Goal: Task Accomplishment & Management: Use online tool/utility

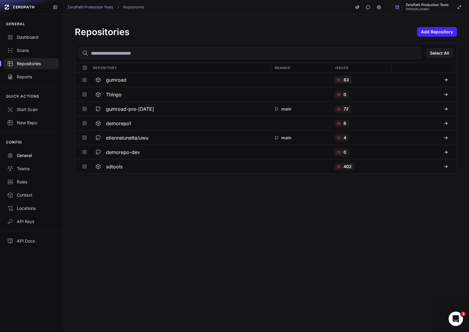
click at [28, 155] on div "General" at bounding box center [31, 155] width 48 height 6
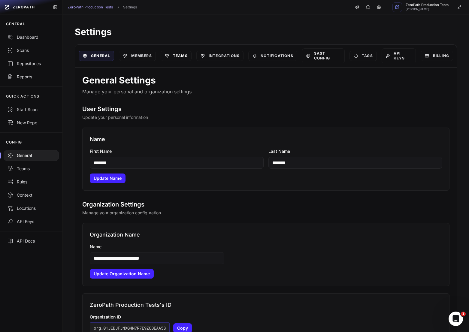
click at [183, 56] on link "Teams" at bounding box center [176, 56] width 31 height 10
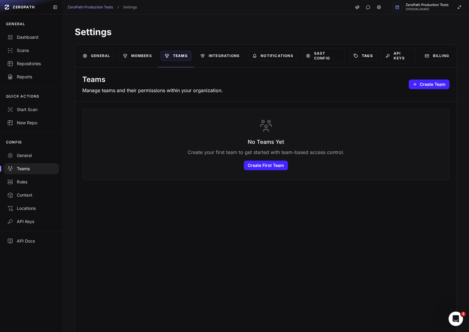
click at [372, 57] on link "Tags" at bounding box center [362, 56] width 27 height 10
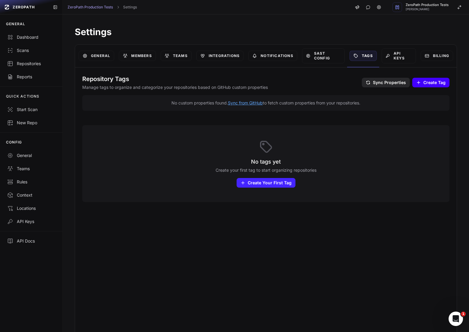
click at [432, 81] on span "Create Tag" at bounding box center [434, 83] width 22 height 6
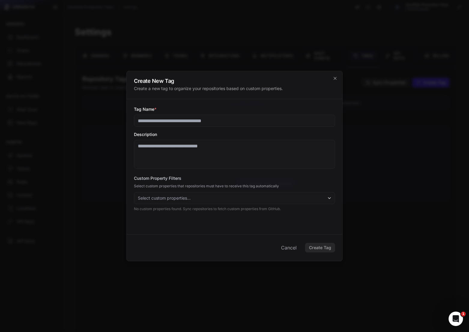
click at [206, 123] on input "Tag Name *" at bounding box center [234, 121] width 201 height 12
type input "***"
click at [198, 162] on textarea "Description" at bounding box center [234, 154] width 201 height 29
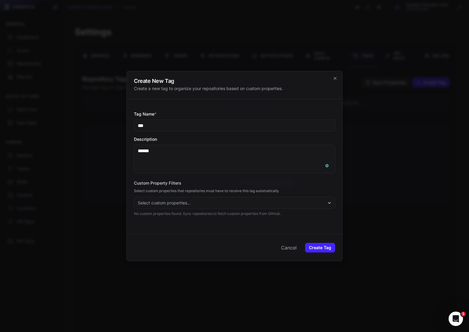
type textarea "******"
click at [192, 211] on div "Custom Property Filters Select custom properties that repositories must have to…" at bounding box center [234, 198] width 201 height 36
click at [192, 206] on button "Select custom properties..." at bounding box center [234, 203] width 201 height 12
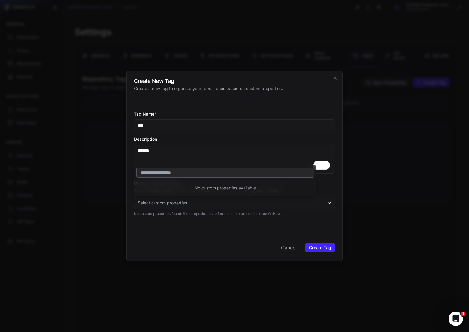
click at [197, 218] on div "Tag Name * *** Description ****** Custom Property Filters Select custom propert…" at bounding box center [234, 166] width 215 height 135
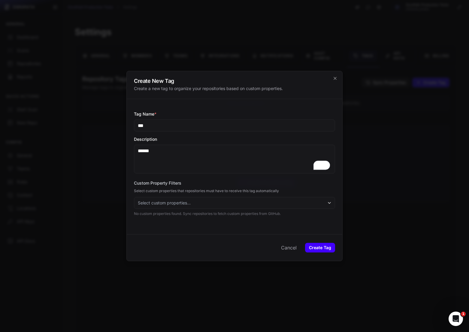
click at [317, 248] on button "Create Tag" at bounding box center [320, 248] width 30 height 10
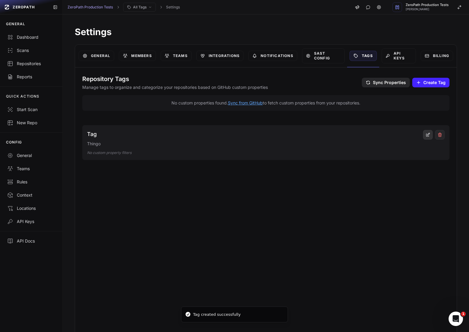
click at [429, 134] on icon at bounding box center [429, 133] width 1 height 1
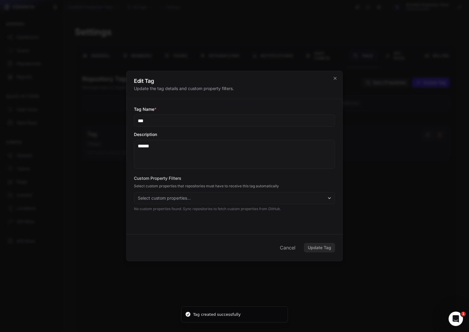
click at [414, 154] on div at bounding box center [234, 166] width 469 height 332
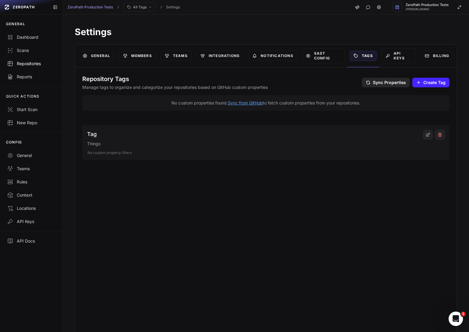
click at [35, 61] on div "Repositories" at bounding box center [31, 64] width 48 height 6
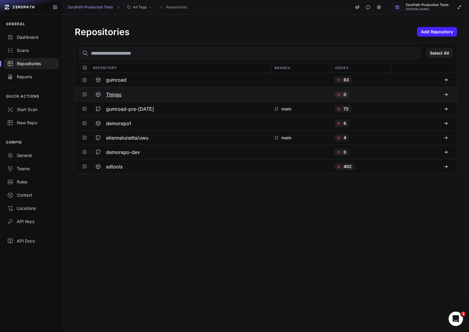
click at [138, 95] on div "Thingo" at bounding box center [180, 94] width 174 height 11
click at [130, 106] on h3 "gumroad-pre-[DATE]" at bounding box center [130, 108] width 48 height 7
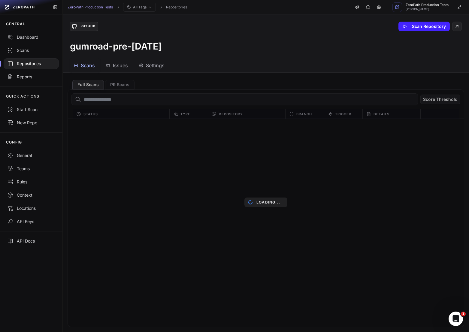
click at [152, 68] on span "Settings" at bounding box center [155, 65] width 19 height 7
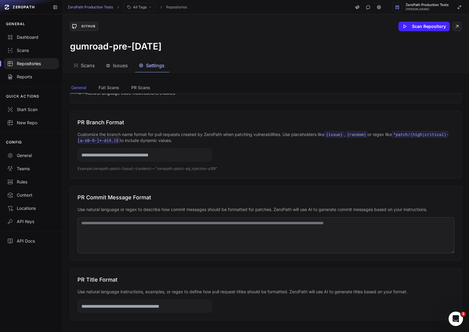
scroll to position [57, 0]
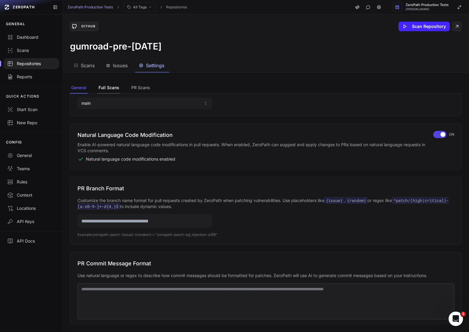
click at [130, 84] on button "Full Scans" at bounding box center [140, 87] width 21 height 11
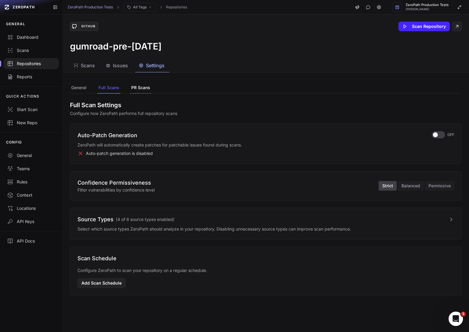
click at [134, 84] on button "PR Scans" at bounding box center [140, 87] width 21 height 11
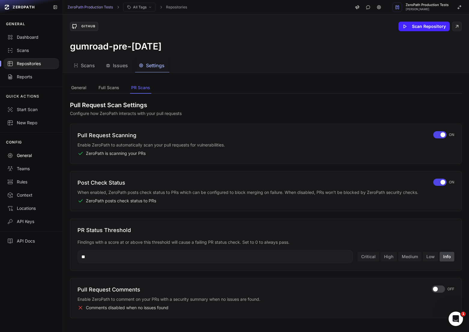
click at [26, 154] on div "General" at bounding box center [31, 155] width 48 height 6
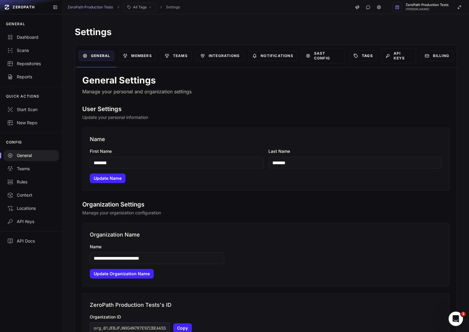
click at [368, 55] on link "Tags" at bounding box center [362, 56] width 27 height 10
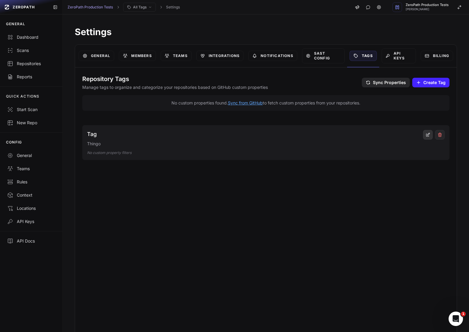
click at [426, 134] on icon at bounding box center [427, 135] width 3 height 3
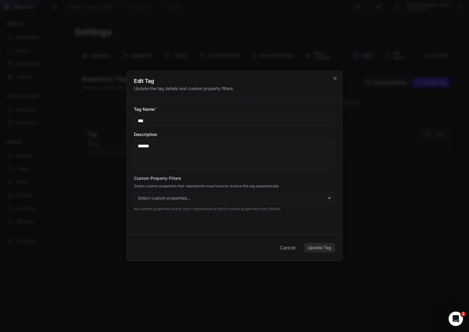
click at [221, 202] on button "Select custom properties..." at bounding box center [234, 198] width 201 height 12
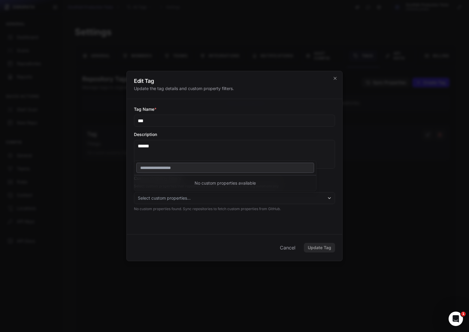
click at [241, 223] on div "Tag Name * *** Description ****** Custom Property Filters Select custom propert…" at bounding box center [234, 166] width 215 height 135
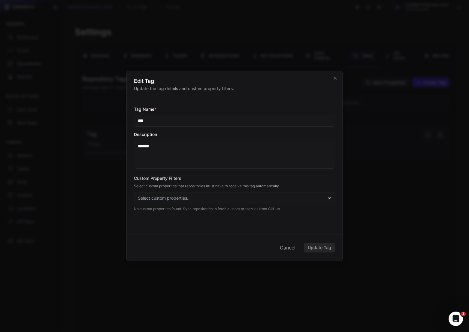
click at [183, 145] on textarea "******" at bounding box center [234, 154] width 201 height 29
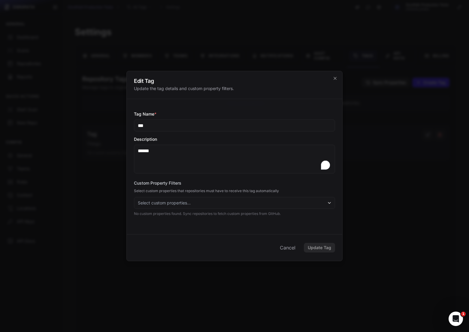
click at [183, 145] on textarea "******" at bounding box center [234, 159] width 201 height 29
click at [184, 154] on textarea "******" at bounding box center [234, 159] width 201 height 29
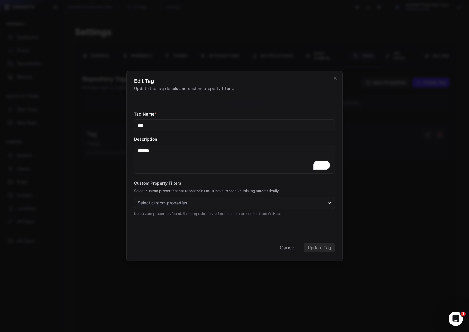
click at [191, 161] on textarea "******" at bounding box center [234, 159] width 201 height 29
click at [199, 205] on button "Select custom properties..." at bounding box center [234, 203] width 201 height 12
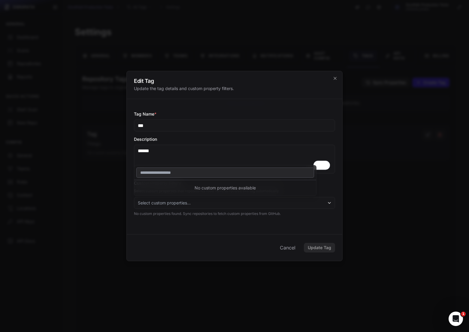
click at [212, 228] on div "Tag Name * *** Description ****** Custom Property Filters Select custom propert…" at bounding box center [234, 166] width 215 height 135
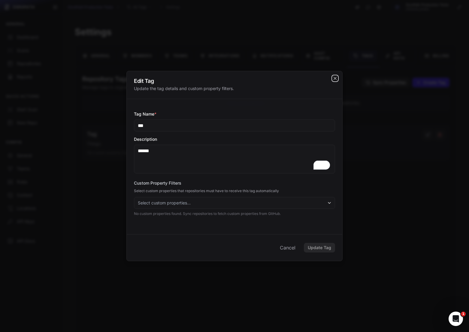
click at [333, 76] on icon "cross 2," at bounding box center [335, 78] width 5 height 5
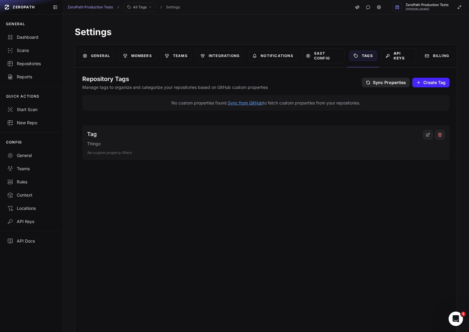
click at [404, 56] on link "API Keys" at bounding box center [398, 55] width 34 height 15
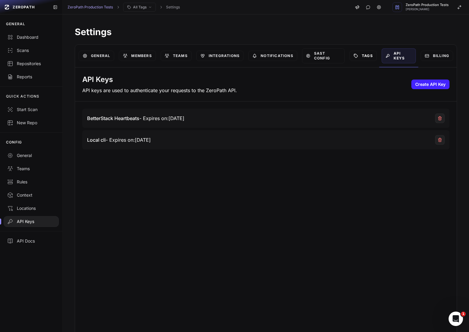
click at [369, 60] on link "Tags" at bounding box center [362, 56] width 27 height 10
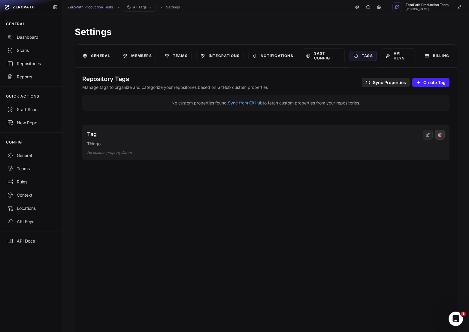
click at [441, 134] on icon at bounding box center [439, 134] width 5 height 5
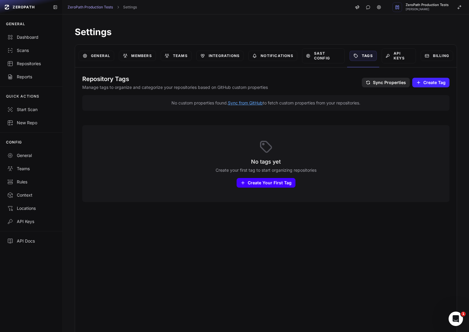
click at [272, 179] on button "Create Your First Tag Create Tag" at bounding box center [266, 183] width 59 height 10
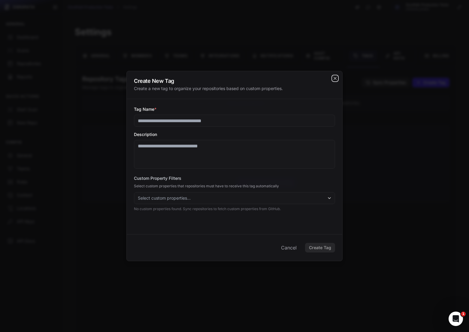
click at [334, 77] on icon "cross 2," at bounding box center [335, 78] width 5 height 5
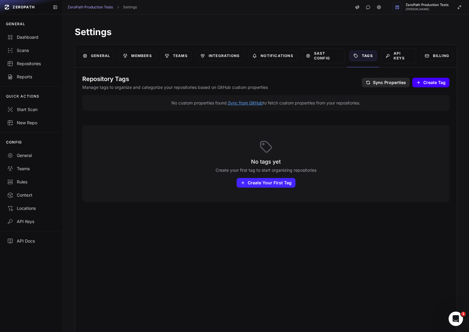
click at [426, 80] on span "Create Tag" at bounding box center [434, 83] width 22 height 6
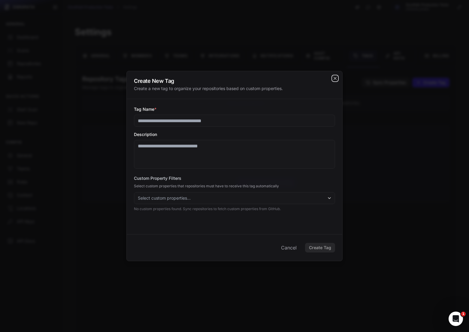
click at [334, 79] on icon "cross 2," at bounding box center [335, 78] width 5 height 5
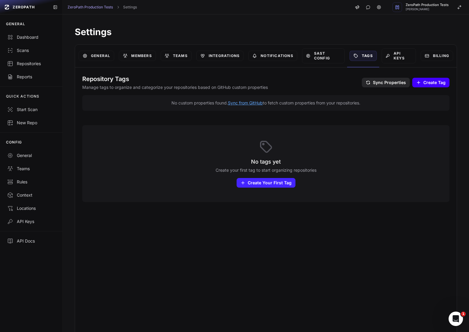
click at [432, 82] on span "Create Tag" at bounding box center [434, 83] width 22 height 6
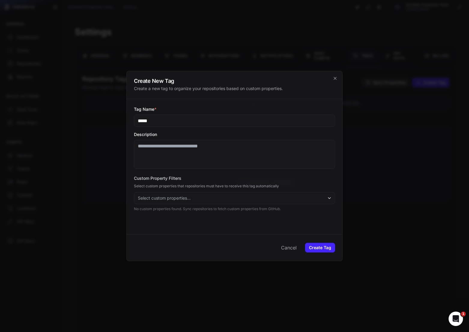
type input "*****"
click at [253, 159] on textarea "Description" at bounding box center [234, 154] width 201 height 29
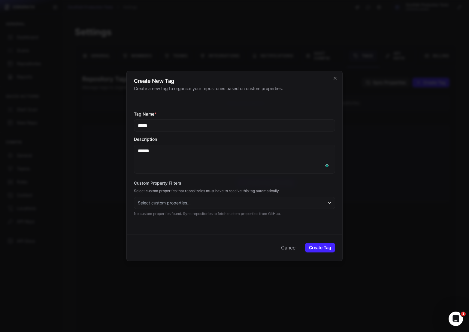
type textarea "******"
click at [328, 257] on div "Cancel Create Tag" at bounding box center [234, 247] width 215 height 27
click at [320, 247] on button "Create Tag" at bounding box center [320, 248] width 30 height 10
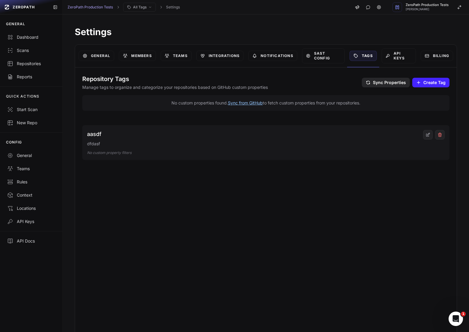
click at [248, 104] on button "Sync from GitHub" at bounding box center [245, 103] width 35 height 6
click at [161, 89] on p "Manage tags to organize and categorize your repositories based on GitHub custom…" at bounding box center [219, 87] width 275 height 6
click at [200, 87] on p "Manage tags to organize and categorize your repositories based on GitHub custom…" at bounding box center [219, 87] width 275 height 6
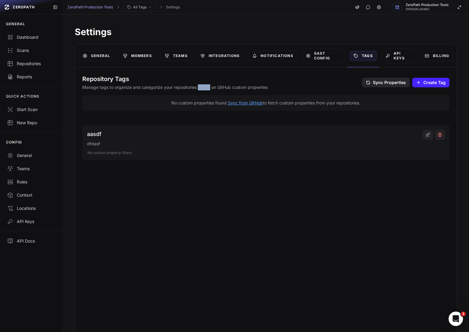
click at [200, 87] on p "Manage tags to organize and categorize your repositories based on GitHub custom…" at bounding box center [219, 87] width 275 height 6
click at [179, 87] on p "Manage tags to organize and categorize your repositories based on GitHub custom…" at bounding box center [219, 87] width 275 height 6
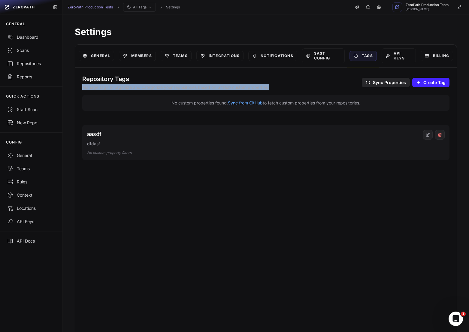
click at [206, 87] on p "Manage tags to organize and categorize your repositories based on GitHub custom…" at bounding box center [219, 87] width 275 height 6
click at [191, 87] on p "Manage tags to organize and categorize your repositories based on GitHub custom…" at bounding box center [219, 87] width 275 height 6
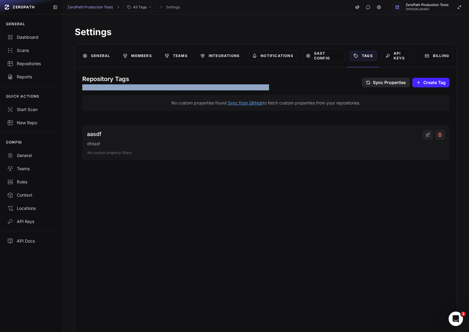
click at [191, 87] on p "Manage tags to organize and categorize your repositories based on GitHub custom…" at bounding box center [219, 87] width 275 height 6
click at [168, 88] on p "Manage tags to organize and categorize your repositories based on GitHub custom…" at bounding box center [219, 87] width 275 height 6
click at [39, 60] on link "Repositories" at bounding box center [31, 63] width 62 height 13
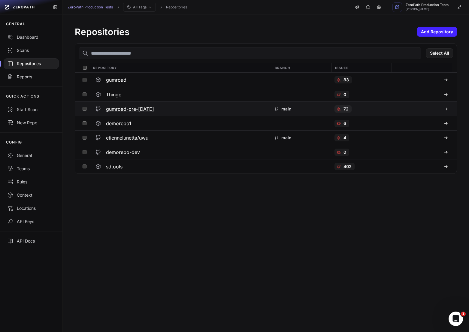
click at [131, 112] on h3 "gumroad-pre-[DATE]" at bounding box center [130, 108] width 48 height 7
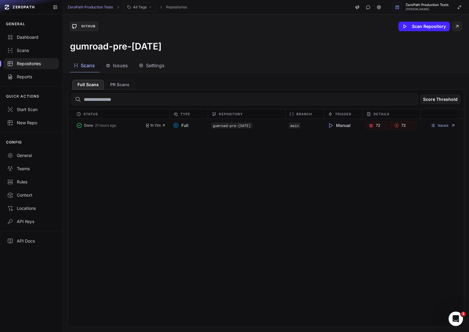
click at [199, 26] on div "GitHub Scan Repository" at bounding box center [266, 27] width 392 height 10
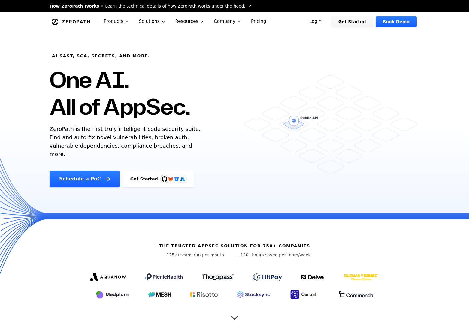
click at [87, 152] on p "ZeroPath is the first truly intelligent code security suite. Find and auto-fix …" at bounding box center [127, 142] width 154 height 34
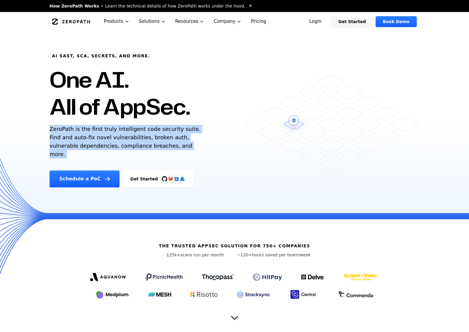
click at [87, 152] on p "ZeroPath is the first truly intelligent code security suite. Find and auto-fix …" at bounding box center [127, 142] width 154 height 34
copy p "ZeroPath is the first truly intelligent code security suite. Find and auto-fix …"
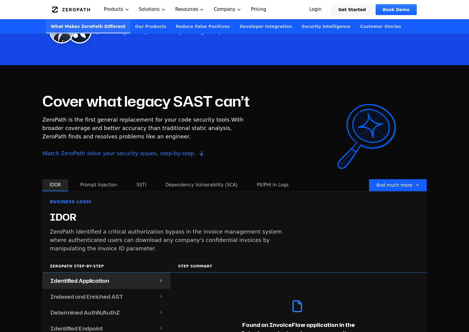
scroll to position [467, 0]
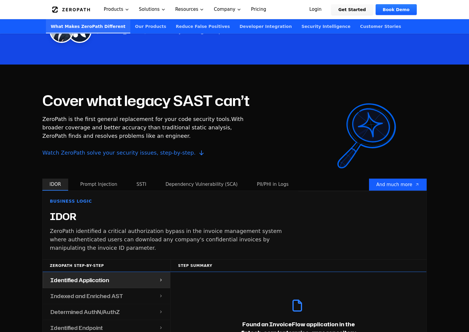
click at [122, 93] on h2 "Cover what legacy SAST can’t" at bounding box center [145, 100] width 207 height 14
copy h2 "Cover what legacy SAST can’t"
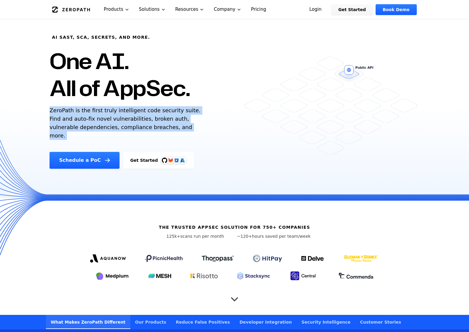
scroll to position [0, 0]
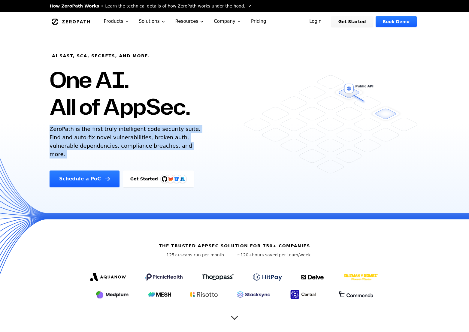
click at [107, 59] on h6 "AI SAST, SCA, Secrets, and more." at bounding box center [101, 56] width 98 height 6
copy h6 "AI SAST, SCA, Secrets, and more."
click at [158, 138] on p "ZeroPath is the first truly intelligent code security suite. Find and auto-fix …" at bounding box center [127, 142] width 154 height 34
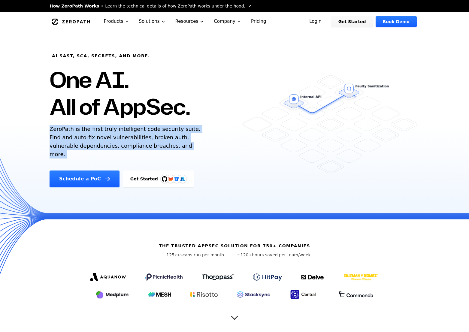
click at [158, 138] on p "ZeroPath is the first truly intelligent code security suite. Find and auto-fix …" at bounding box center [127, 142] width 154 height 34
copy p "ZeroPath is the first truly intelligent code security suite. Find and auto-fix …"
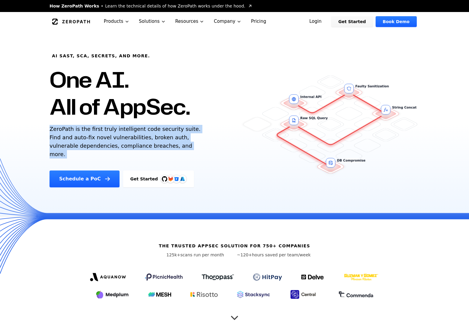
drag, startPoint x: 188, startPoint y: 114, endPoint x: 53, endPoint y: 91, distance: 136.8
click at [53, 91] on h1 "One AI. All of AppSec." at bounding box center [120, 93] width 140 height 54
copy h1 "One AI. All of AppSec."
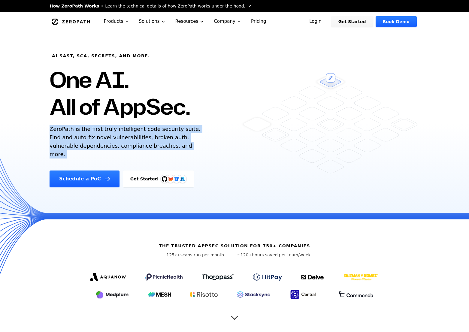
click at [74, 145] on p "ZeroPath is the first truly intelligent code security suite. Find and auto-fix …" at bounding box center [127, 142] width 154 height 34
copy p "ZeroPath is the first truly intelligent code security suite. Find and auto-fix …"
click at [158, 151] on p "ZeroPath is the first truly intelligent code security suite. Find and auto-fix …" at bounding box center [127, 142] width 154 height 34
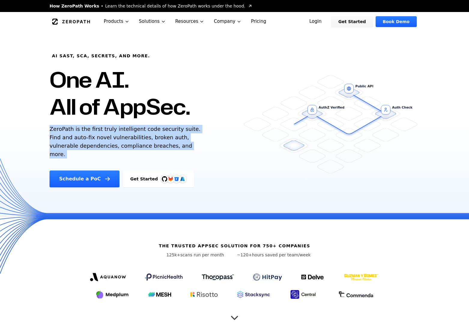
click at [158, 151] on p "ZeroPath is the first truly intelligent code security suite. Find and auto-fix …" at bounding box center [127, 142] width 154 height 34
drag, startPoint x: 170, startPoint y: 151, endPoint x: 184, endPoint y: 131, distance: 24.2
click at [184, 131] on p "ZeroPath is the first truly intelligent code security suite. Find and auto-fix …" at bounding box center [127, 142] width 154 height 34
copy p "Find and auto-fix novel vulnerabilities, broken auth, vulnerable dependencies, …"
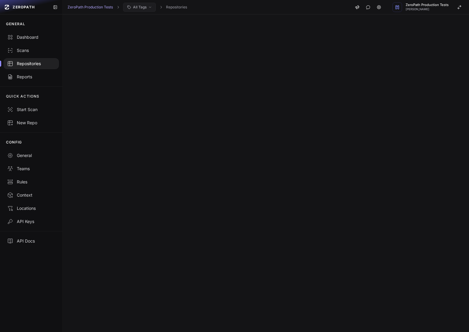
click at [142, 10] on button "All Tags" at bounding box center [139, 7] width 33 height 9
click at [162, 54] on button "aasdf" at bounding box center [166, 52] width 81 height 11
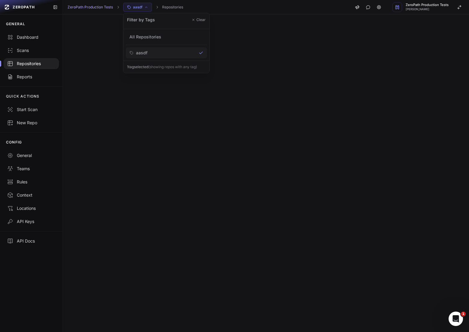
click at [240, 38] on div at bounding box center [266, 173] width 406 height 318
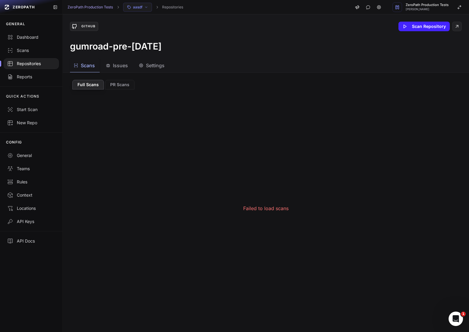
click at [147, 9] on button "aasdf" at bounding box center [137, 7] width 29 height 9
click at [199, 21] on button "Clear" at bounding box center [198, 19] width 14 height 5
click at [225, 44] on div "gumroad-pre-[DATE]" at bounding box center [266, 46] width 392 height 11
click at [265, 208] on p "Failed to load scans" at bounding box center [265, 208] width 45 height 7
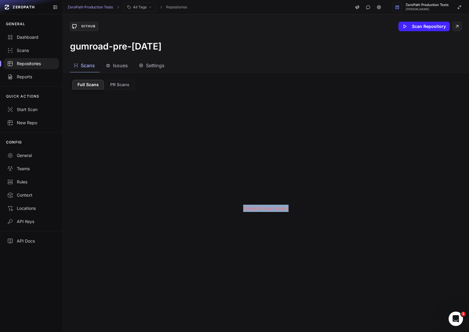
click at [265, 208] on p "Failed to load scans" at bounding box center [265, 208] width 45 height 7
click at [258, 208] on p "Failed to load scans" at bounding box center [265, 208] width 45 height 7
click at [254, 176] on div "Failed to load scans" at bounding box center [266, 208] width 396 height 238
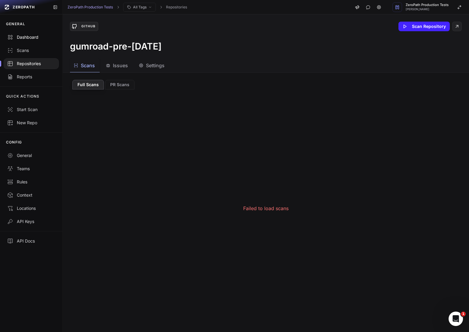
click at [23, 35] on div "Dashboard" at bounding box center [31, 37] width 48 height 6
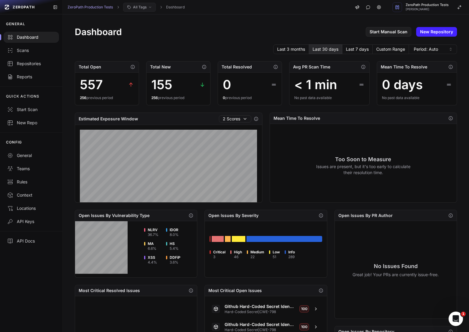
click at [140, 8] on span "All Tags" at bounding box center [140, 7] width 14 height 5
click at [99, 46] on div "Last 3 months Last 30 days Last 7 days Custom Range Period: Auto" at bounding box center [266, 49] width 382 height 10
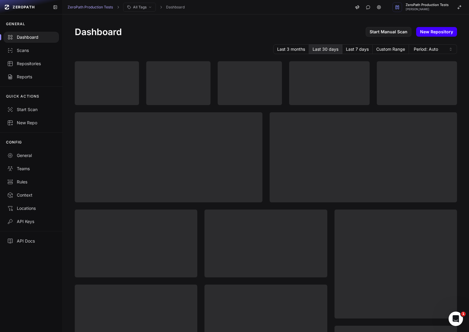
click at [429, 33] on link "New Repository" at bounding box center [436, 32] width 41 height 10
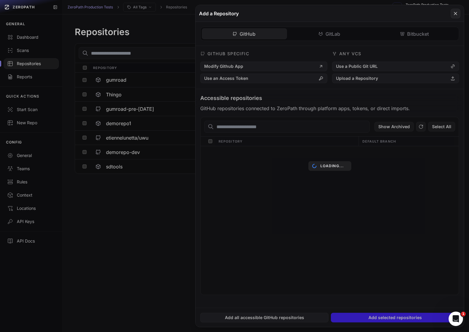
click at [353, 67] on div "Loading..." at bounding box center [329, 166] width 268 height 322
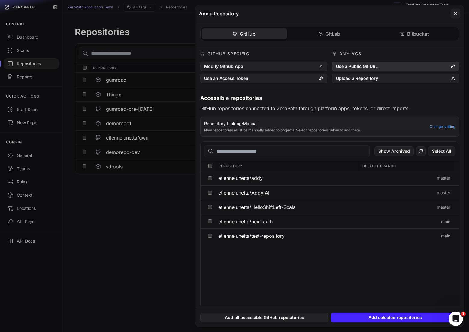
click at [367, 68] on button "Use a Public Git URL" at bounding box center [395, 67] width 127 height 10
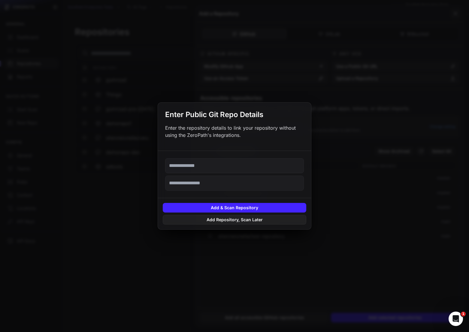
click at [248, 164] on input "text" at bounding box center [234, 165] width 139 height 15
paste input "**********"
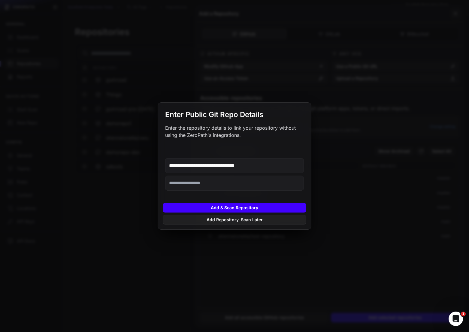
type input "**********"
click at [263, 205] on button "Add & Scan Repository" at bounding box center [234, 208] width 143 height 10
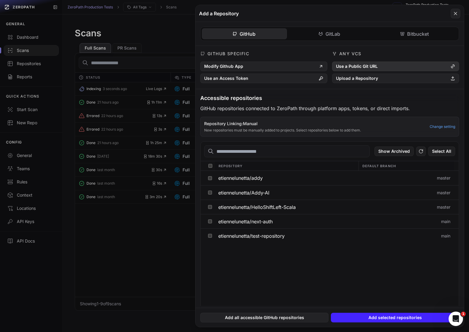
click at [365, 68] on button "Use a Public Git URL" at bounding box center [395, 67] width 127 height 10
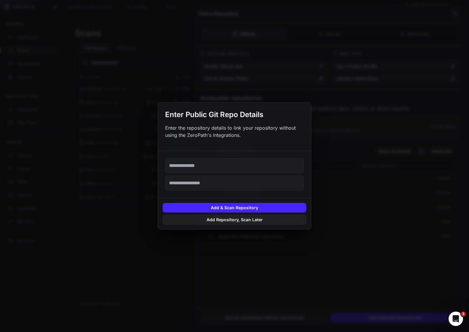
click at [237, 165] on input "text" at bounding box center [234, 165] width 139 height 15
paste input "**********"
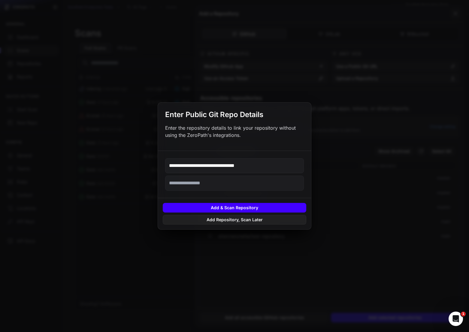
type input "**********"
click at [261, 211] on button "Add & Scan Repository" at bounding box center [234, 208] width 143 height 10
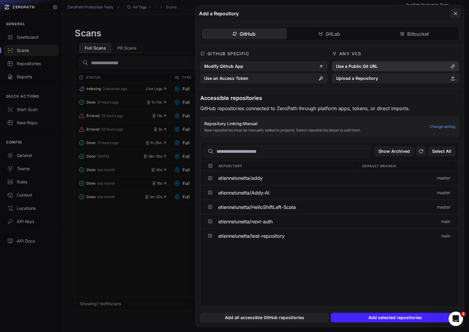
click at [362, 65] on button "Use a Public Git URL" at bounding box center [395, 67] width 127 height 10
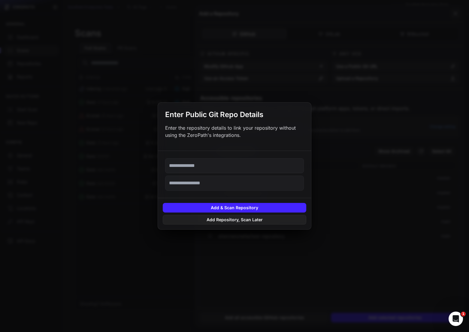
click at [234, 164] on input "text" at bounding box center [234, 165] width 139 height 15
paste input "**********"
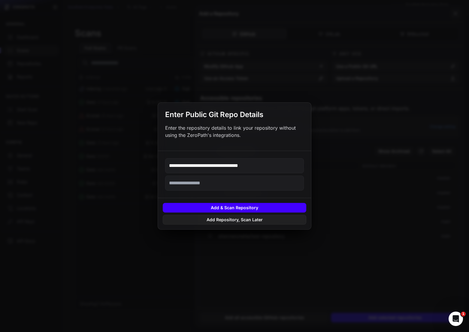
type input "**********"
click at [258, 204] on button "Add & Scan Repository" at bounding box center [234, 208] width 143 height 10
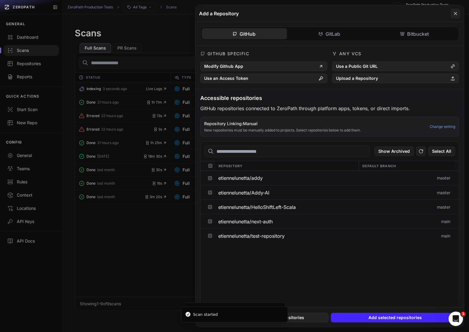
click at [138, 234] on button at bounding box center [234, 166] width 469 height 332
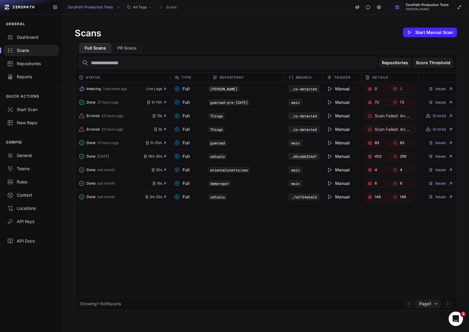
click at [163, 252] on div "Indexing 3 seconds ago Live Logs Full jenkins Auto-detected Manual 0 0 Issues D…" at bounding box center [265, 189] width 381 height 215
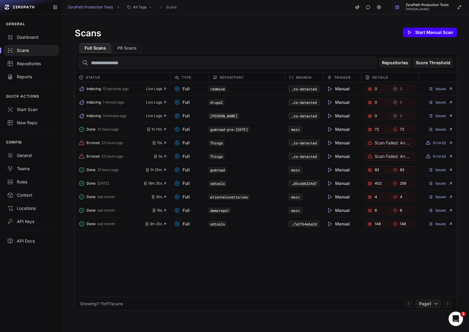
click at [427, 33] on button "Start Manual Scan" at bounding box center [430, 33] width 54 height 10
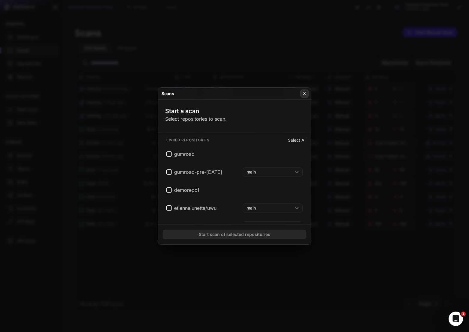
click at [305, 94] on icon at bounding box center [304, 93] width 2 height 2
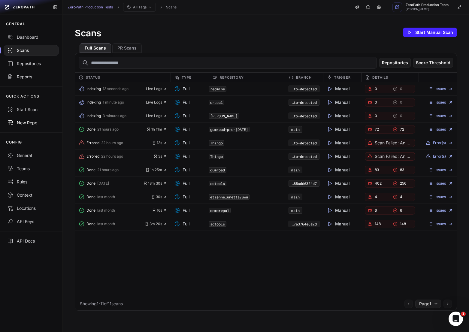
click at [37, 125] on div "New Repo" at bounding box center [31, 123] width 48 height 6
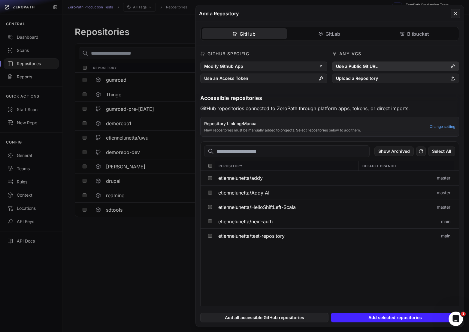
click at [365, 65] on button "Use a Public Git URL" at bounding box center [395, 67] width 127 height 10
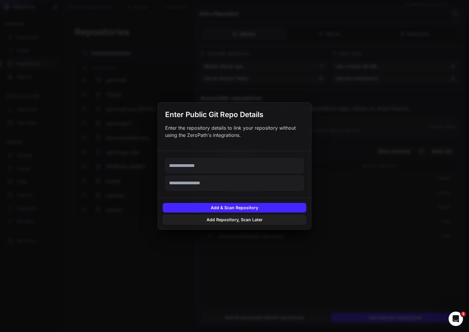
click at [203, 167] on input "text" at bounding box center [234, 165] width 139 height 15
paste input "**********"
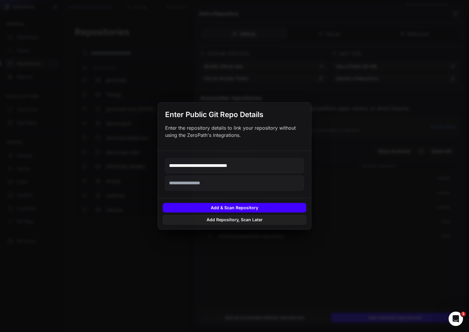
type input "**********"
click at [239, 207] on button "Add & Scan Repository" at bounding box center [234, 208] width 143 height 10
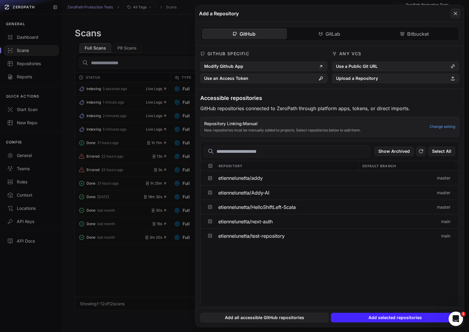
click at [152, 266] on button at bounding box center [234, 166] width 469 height 332
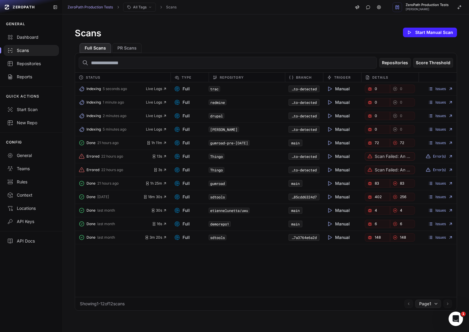
click at [319, 27] on div "Scans Start Manual Scan" at bounding box center [266, 32] width 382 height 12
click at [268, 37] on div "Scans Start Manual Scan" at bounding box center [266, 32] width 382 height 12
click at [155, 104] on span "Live Logs" at bounding box center [156, 102] width 21 height 5
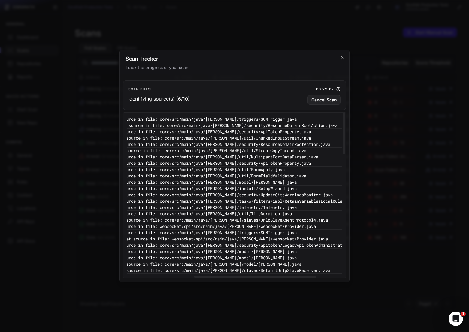
scroll to position [0, 136]
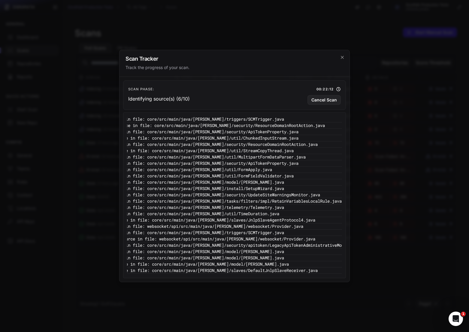
click at [339, 60] on h2 "Scan Tracker" at bounding box center [234, 58] width 218 height 5
click at [341, 59] on icon "cross 2," at bounding box center [342, 57] width 3 height 3
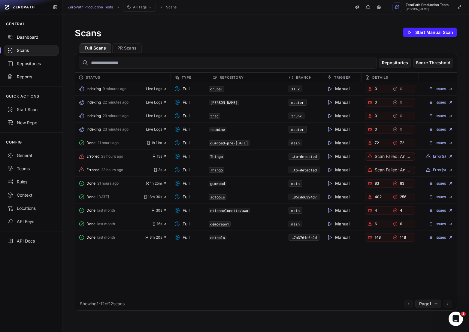
click at [25, 36] on div "Dashboard" at bounding box center [31, 37] width 48 height 6
